Goal: Information Seeking & Learning: Learn about a topic

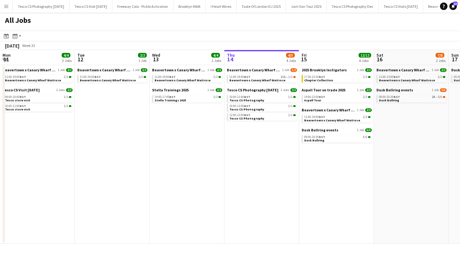
scroll to position [0, 149]
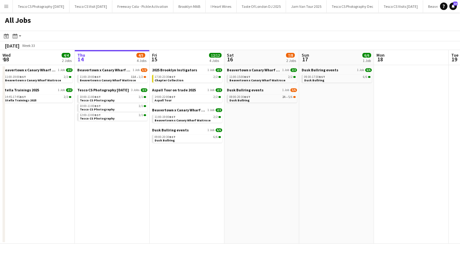
click at [4, 6] on app-icon "Menu" at bounding box center [6, 6] width 5 height 5
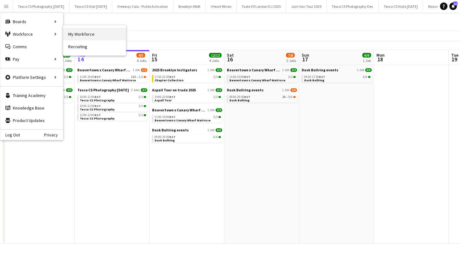
click at [83, 38] on link "My Workforce" at bounding box center [94, 34] width 63 height 13
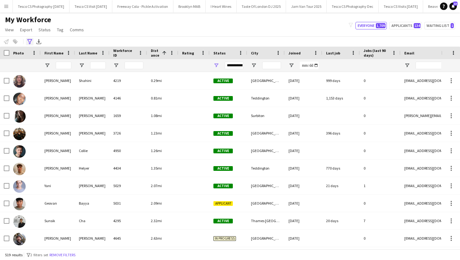
click at [30, 42] on icon at bounding box center [29, 41] width 5 height 5
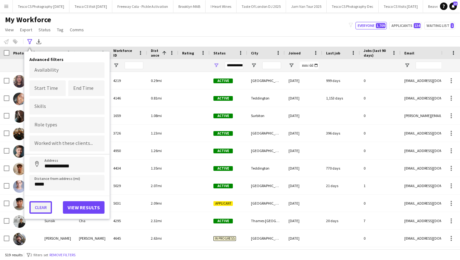
click at [47, 207] on button "Clear" at bounding box center [40, 207] width 23 height 13
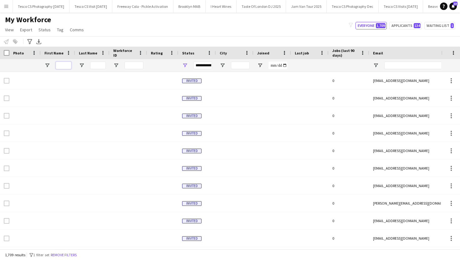
click at [64, 67] on input "First Name Filter Input" at bounding box center [64, 66] width 16 height 8
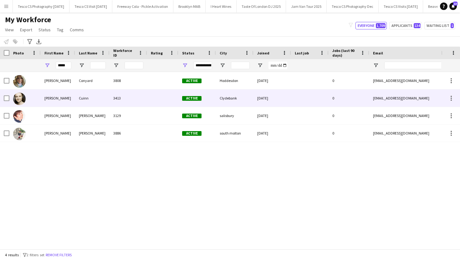
click at [92, 105] on div "Cuinn" at bounding box center [92, 97] width 34 height 17
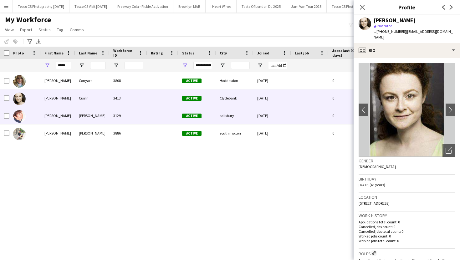
click at [99, 111] on div "[PERSON_NAME]" at bounding box center [92, 115] width 34 height 17
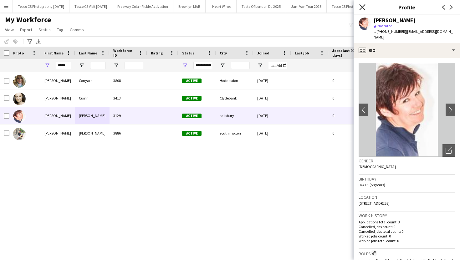
click at [363, 7] on icon "Close pop-in" at bounding box center [362, 7] width 6 height 6
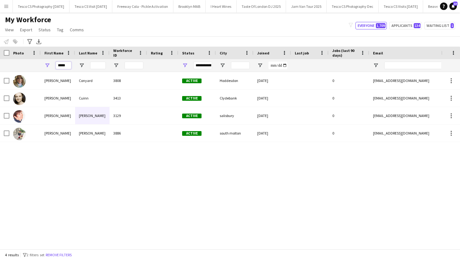
drag, startPoint x: 69, startPoint y: 67, endPoint x: 58, endPoint y: 67, distance: 11.3
click at [65, 67] on input "*****" at bounding box center [64, 66] width 16 height 8
type input "*"
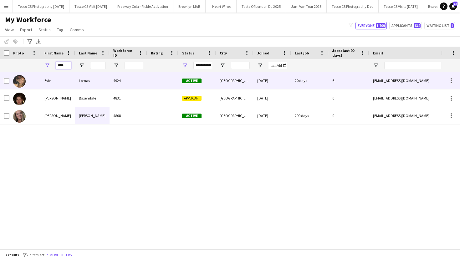
type input "****"
click at [60, 84] on div "Evie" at bounding box center [58, 80] width 34 height 17
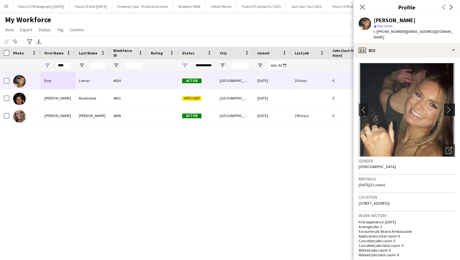
click at [452, 106] on app-icon "chevron-right" at bounding box center [450, 109] width 10 height 7
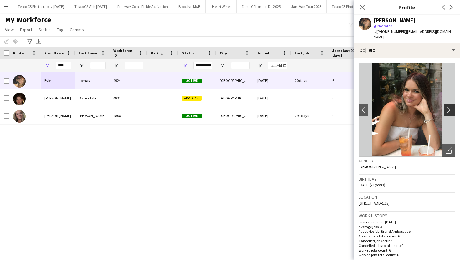
click at [450, 106] on app-icon "chevron-right" at bounding box center [450, 109] width 10 height 7
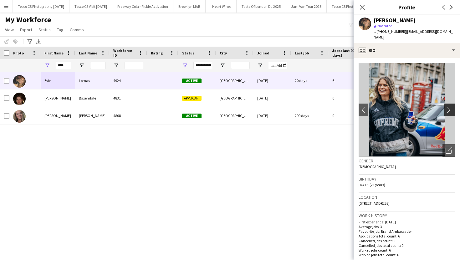
click at [450, 106] on app-icon "chevron-right" at bounding box center [450, 109] width 10 height 7
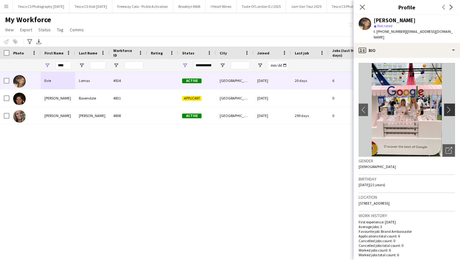
click at [450, 106] on app-icon "chevron-right" at bounding box center [450, 109] width 10 height 7
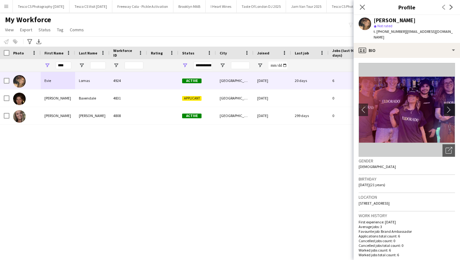
click at [450, 106] on app-icon "chevron-right" at bounding box center [450, 109] width 10 height 7
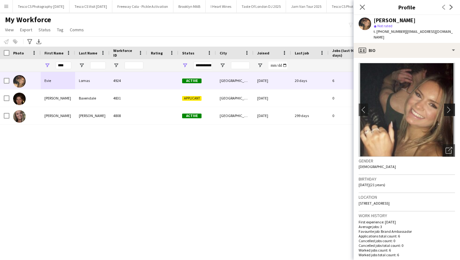
click at [450, 106] on app-icon "chevron-right" at bounding box center [450, 109] width 10 height 7
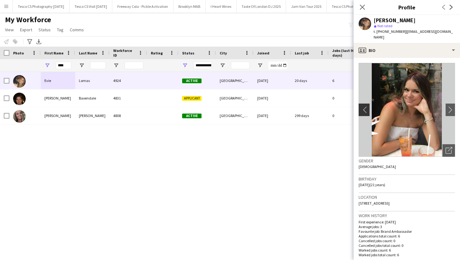
click at [366, 106] on app-icon "chevron-left" at bounding box center [363, 109] width 10 height 7
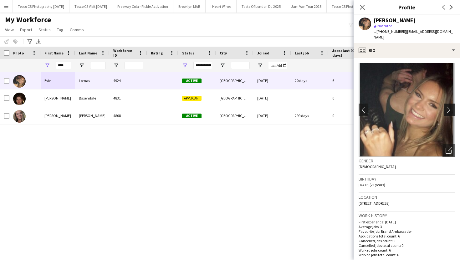
click at [450, 107] on app-icon "chevron-right" at bounding box center [450, 109] width 10 height 7
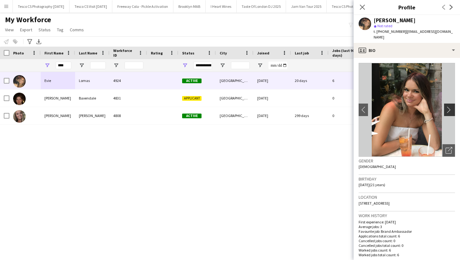
click at [450, 107] on app-icon "chevron-right" at bounding box center [450, 109] width 10 height 7
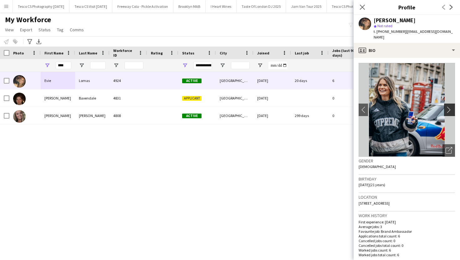
click at [450, 107] on app-icon "chevron-right" at bounding box center [450, 109] width 10 height 7
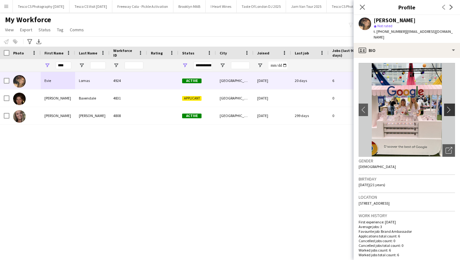
click at [450, 107] on app-icon "chevron-right" at bounding box center [450, 109] width 10 height 7
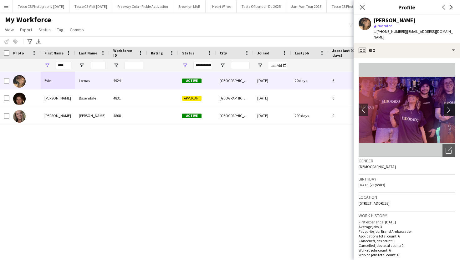
click at [450, 107] on app-icon "chevron-right" at bounding box center [450, 109] width 10 height 7
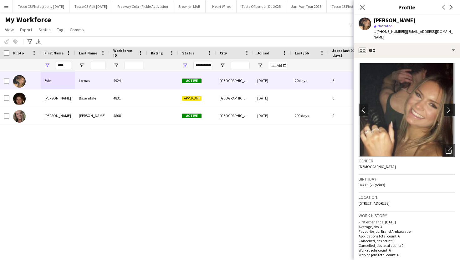
click at [450, 107] on app-icon "chevron-right" at bounding box center [450, 109] width 10 height 7
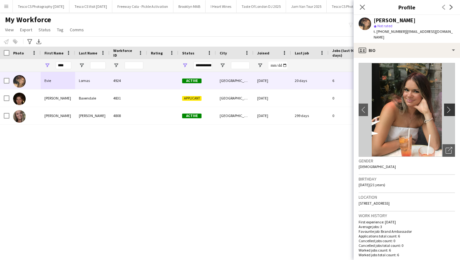
click at [450, 107] on app-icon "chevron-right" at bounding box center [450, 109] width 10 height 7
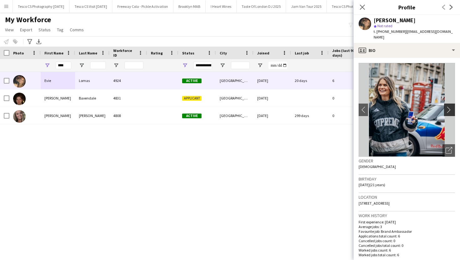
click at [450, 107] on app-icon "chevron-right" at bounding box center [450, 109] width 10 height 7
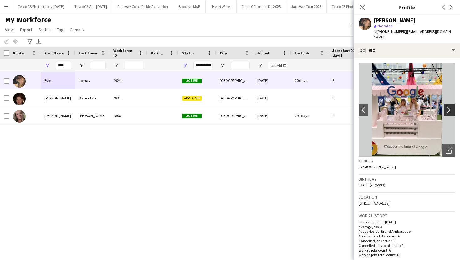
click at [450, 107] on app-icon "chevron-right" at bounding box center [450, 109] width 10 height 7
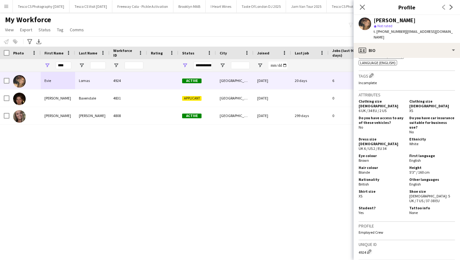
scroll to position [362, 0]
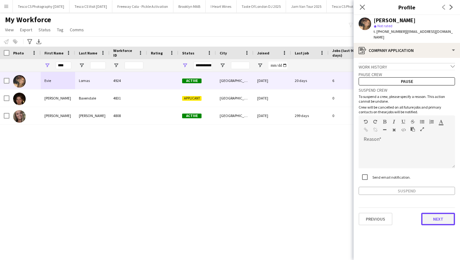
click at [433, 213] on button "Next" at bounding box center [438, 219] width 34 height 13
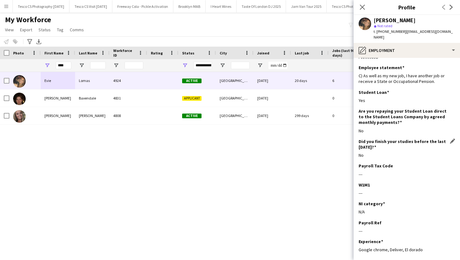
scroll to position [44, 0]
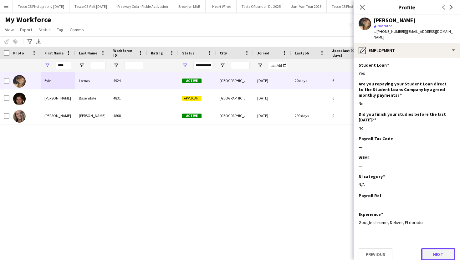
click at [434, 248] on button "Next" at bounding box center [438, 254] width 34 height 13
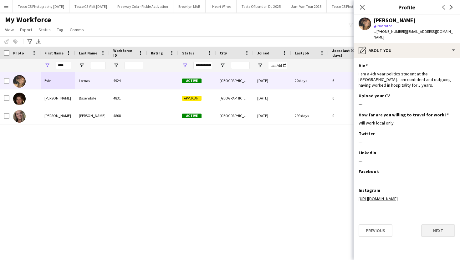
scroll to position [0, 0]
click at [430, 224] on button "Next" at bounding box center [438, 230] width 34 height 13
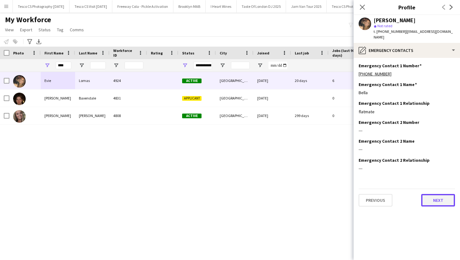
click at [434, 194] on button "Next" at bounding box center [438, 200] width 34 height 13
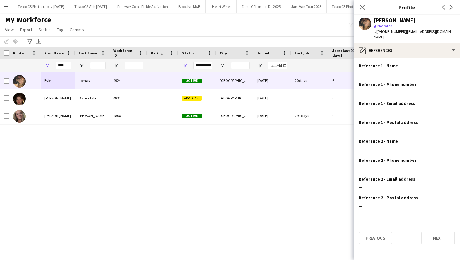
click at [435, 226] on div "Previous Next" at bounding box center [406, 235] width 96 height 18
click at [434, 233] on button "Next" at bounding box center [438, 238] width 34 height 13
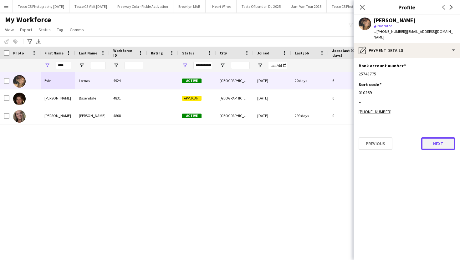
click at [437, 143] on button "Next" at bounding box center [438, 143] width 34 height 13
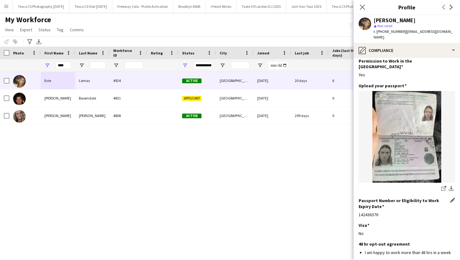
scroll to position [67, 0]
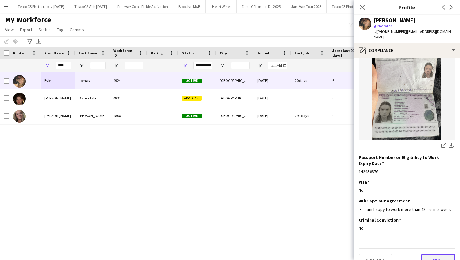
click at [438, 254] on button "Next" at bounding box center [438, 260] width 34 height 13
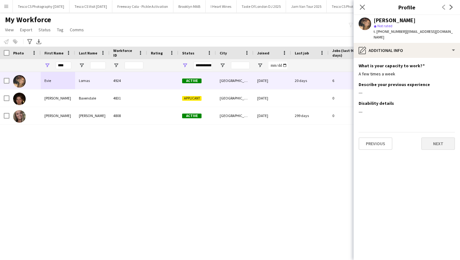
scroll to position [0, 0]
click at [433, 137] on button "Next" at bounding box center [438, 143] width 34 height 13
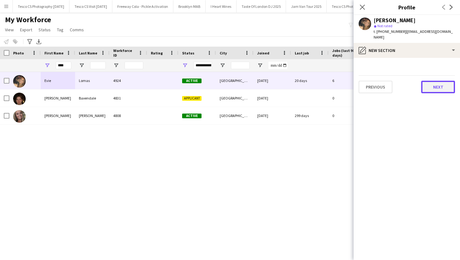
click at [431, 81] on button "Next" at bounding box center [438, 87] width 34 height 13
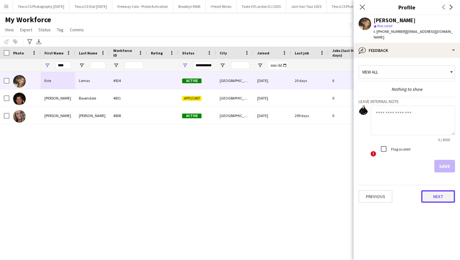
click at [439, 190] on button "Next" at bounding box center [438, 196] width 34 height 13
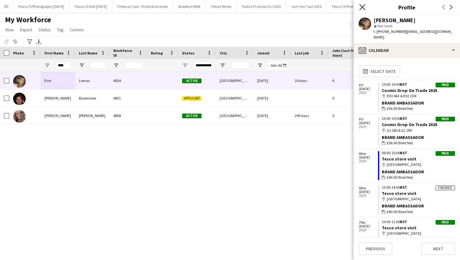
click at [360, 4] on icon "Close pop-in" at bounding box center [362, 7] width 6 height 6
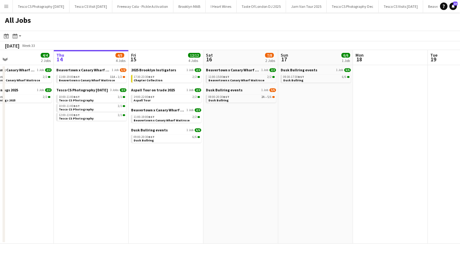
scroll to position [0, 171]
click at [262, 100] on link "08:00-20:30 BST 2A • 5/6 Dusk Bullring" at bounding box center [241, 98] width 66 height 7
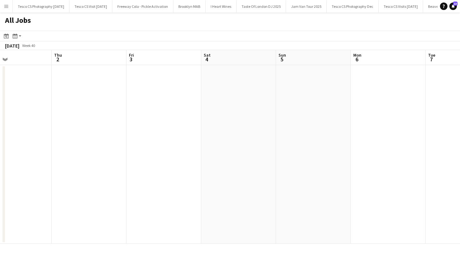
scroll to position [0, 248]
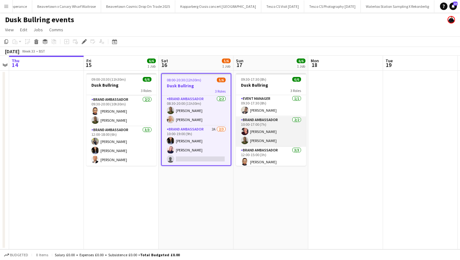
scroll to position [20, 0]
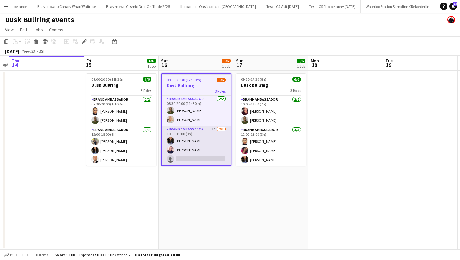
click at [204, 158] on app-card-role "Brand Ambassador 2A 2/3 10:00-19:00 (9h) Christine Mak Sara Zurakowski single-n…" at bounding box center [196, 145] width 69 height 39
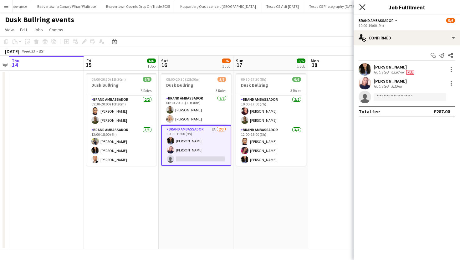
click at [362, 5] on icon "Close pop-in" at bounding box center [362, 7] width 6 height 6
